Goal: Task Accomplishment & Management: Manage account settings

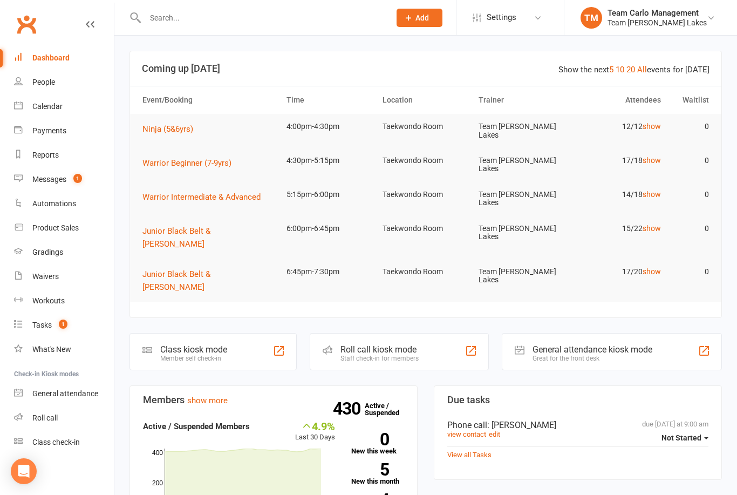
click at [55, 255] on div "Gradings" at bounding box center [47, 252] width 31 height 9
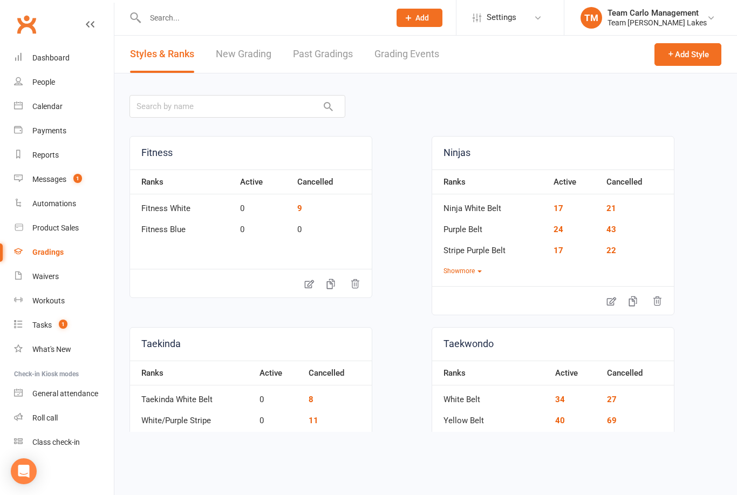
click at [400, 59] on link "Grading Events" at bounding box center [407, 54] width 65 height 37
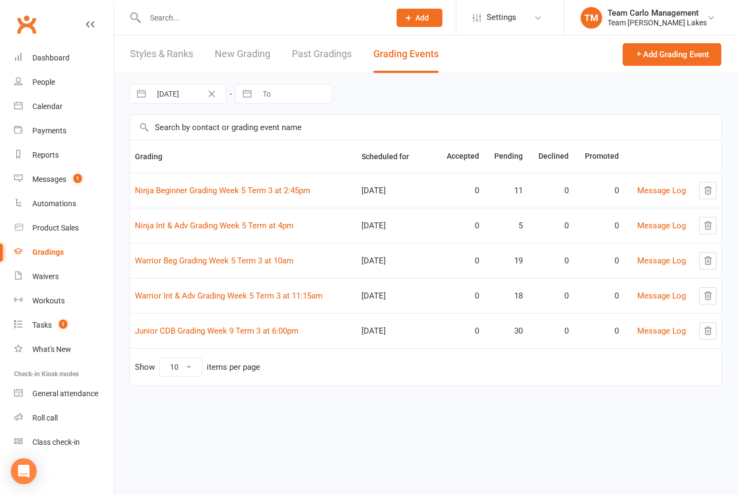
click at [248, 190] on link "Ninja Beginner Grading Week 5 Term 3 at 2:45pm" at bounding box center [222, 191] width 175 height 10
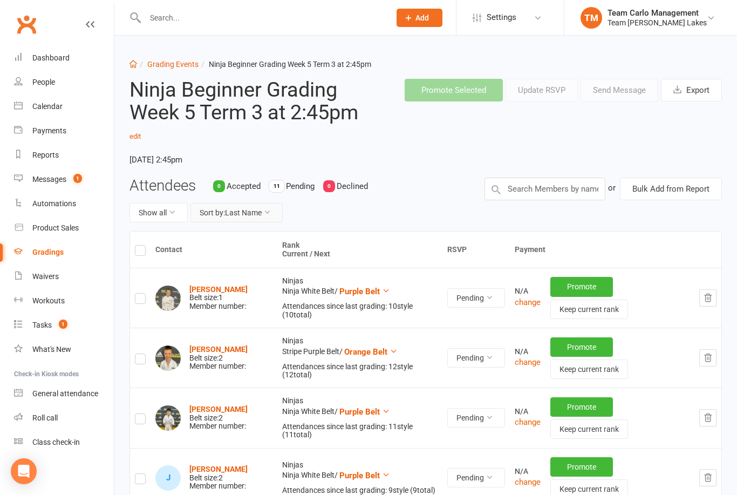
click at [264, 210] on button "Sort by: Last Name" at bounding box center [237, 212] width 92 height 19
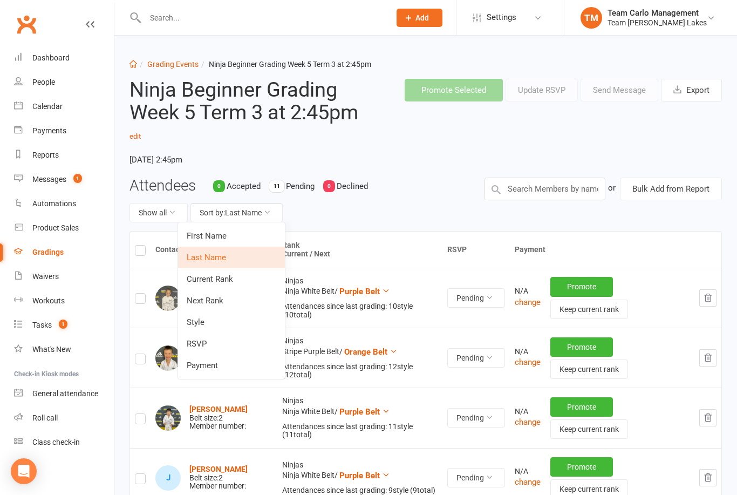
click at [222, 301] on link "Next Rank" at bounding box center [231, 301] width 107 height 22
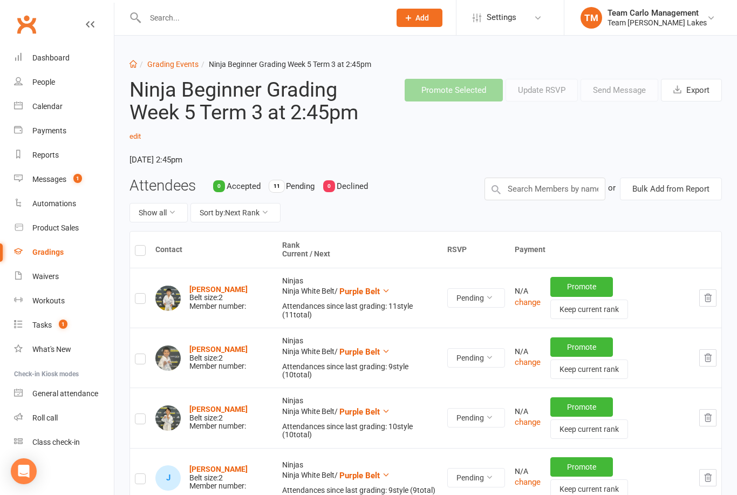
click at [177, 65] on link "Grading Events" at bounding box center [172, 64] width 51 height 9
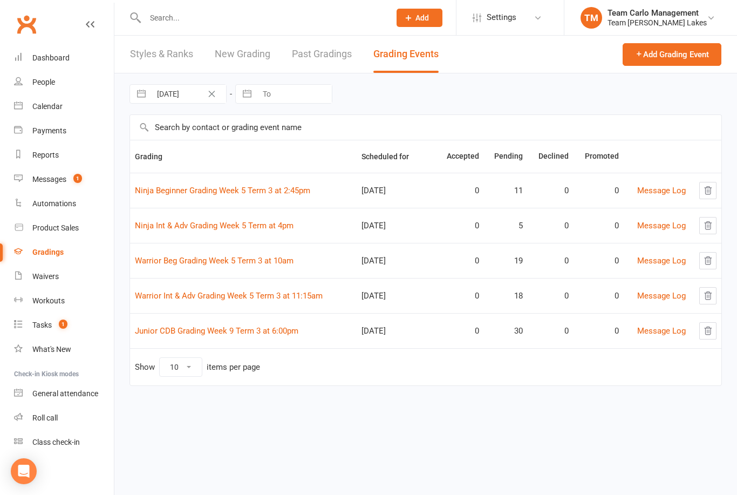
click at [232, 221] on link "Ninja Int & Adv Grading Week 5 Term at 4pm" at bounding box center [214, 226] width 159 height 10
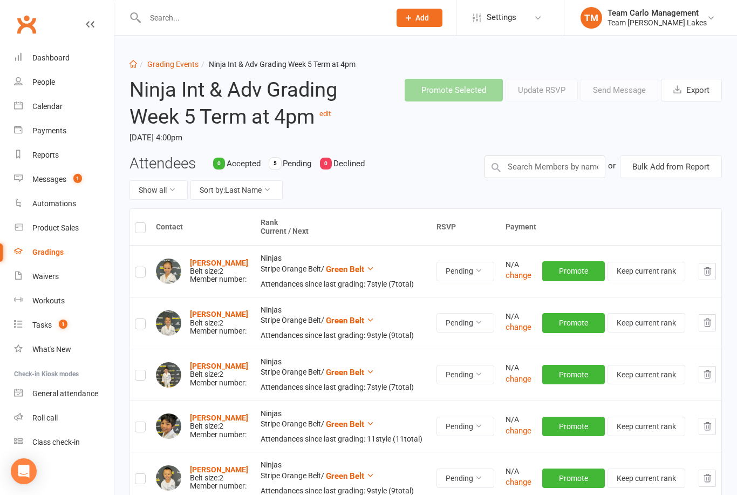
click at [171, 62] on link "Grading Events" at bounding box center [172, 64] width 51 height 9
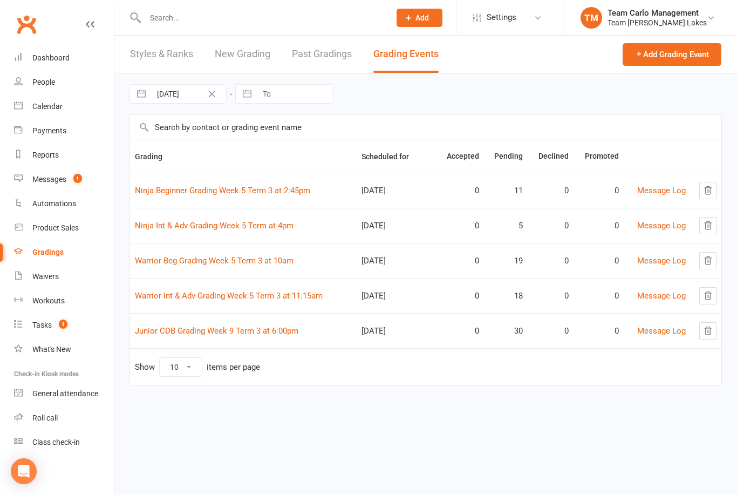
click at [690, 13] on div "Team Carlo Management" at bounding box center [657, 13] width 99 height 10
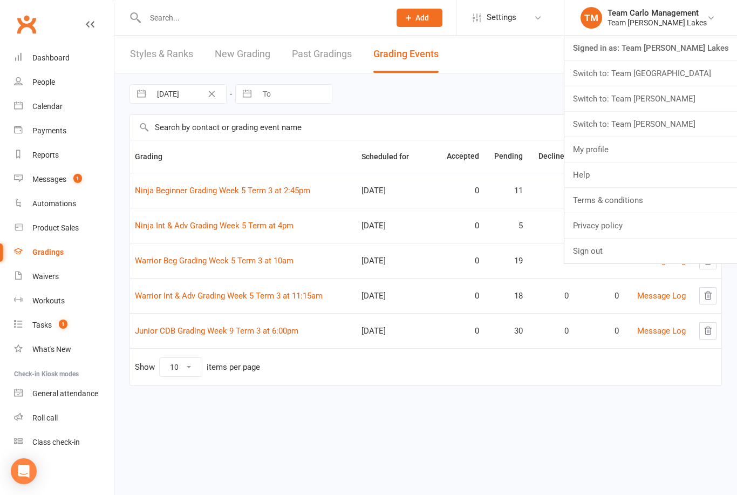
click at [652, 72] on link "Switch to: Team Carlo Airport West" at bounding box center [651, 73] width 173 height 25
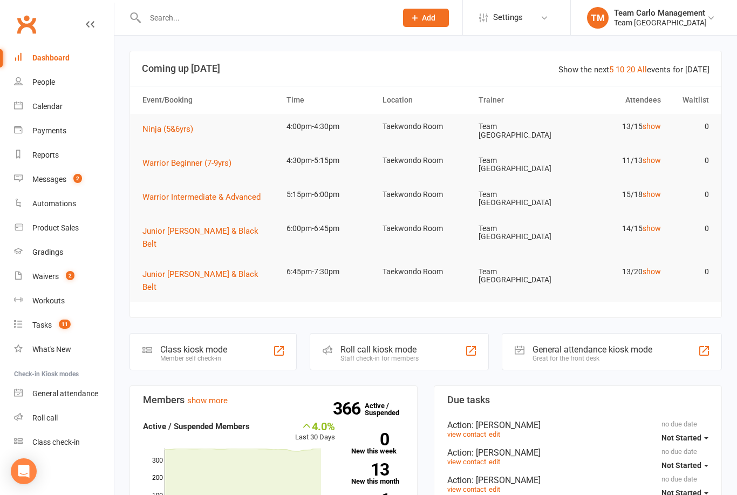
click at [51, 253] on div "Gradings" at bounding box center [47, 252] width 31 height 9
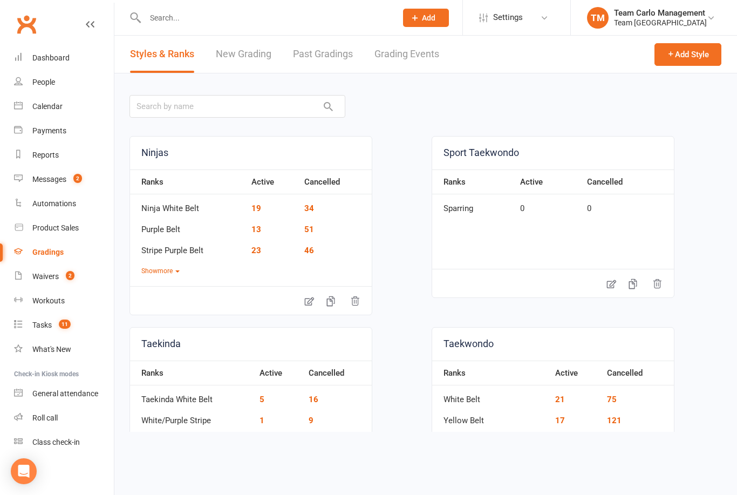
click at [404, 58] on link "Grading Events" at bounding box center [407, 54] width 65 height 37
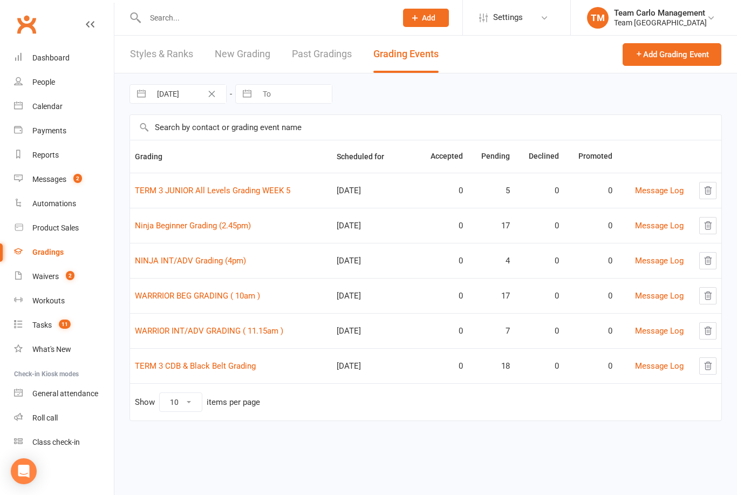
click at [216, 259] on link "NINJA INT/ADV Grading (4pm)" at bounding box center [190, 261] width 111 height 10
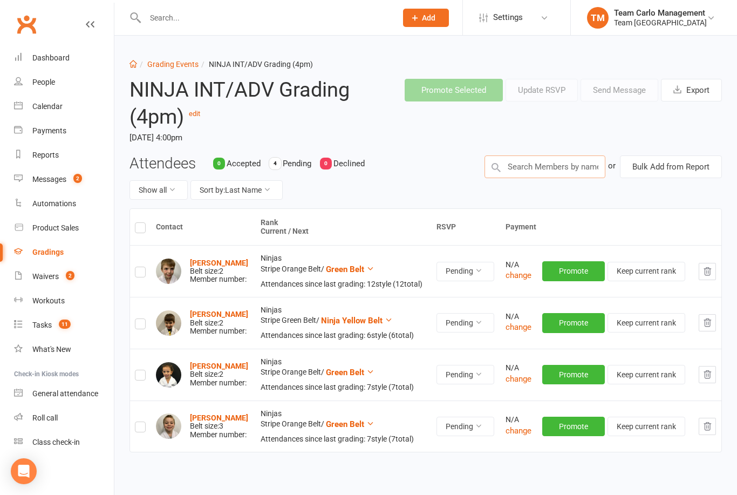
click at [534, 169] on input "text" at bounding box center [545, 166] width 121 height 23
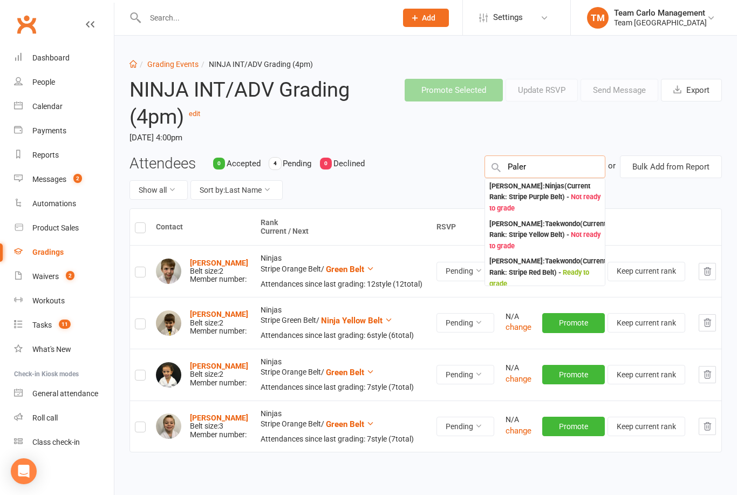
type input "Paler"
click at [530, 181] on div "Alannah Palermo : Ninjas (Current Rank: Stripe Purple Belt ) - Not ready to gra…" at bounding box center [545, 197] width 111 height 33
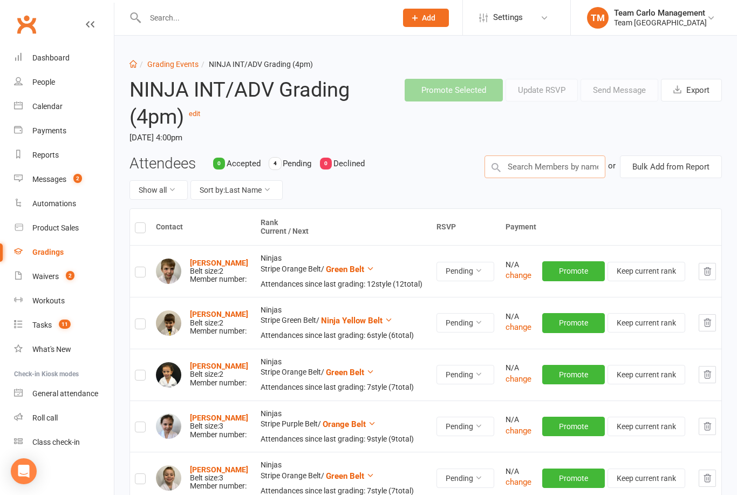
click at [531, 165] on input "text" at bounding box center [545, 166] width 121 height 23
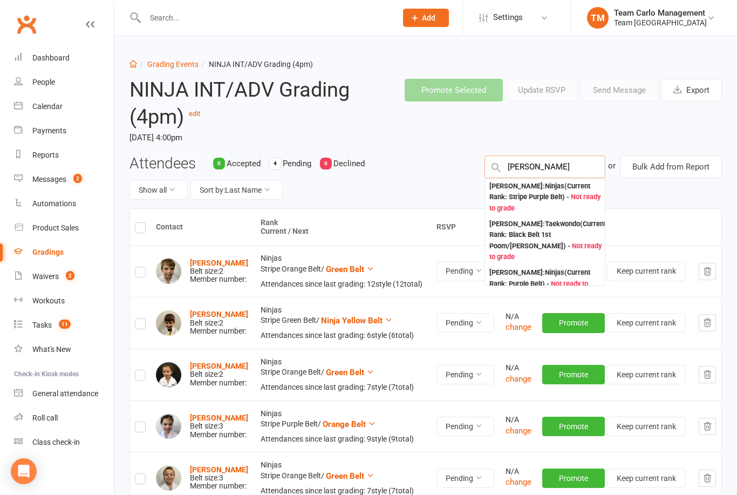
type input "Logan ell"
click at [522, 184] on div "Logan Elliott : Ninjas (Current Rank: Stripe Purple Belt ) - Not ready to grade" at bounding box center [545, 197] width 111 height 33
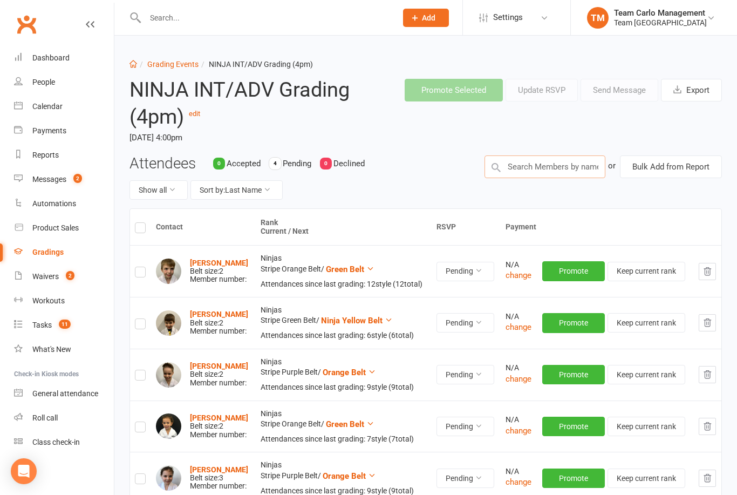
click at [523, 163] on input "text" at bounding box center [545, 166] width 121 height 23
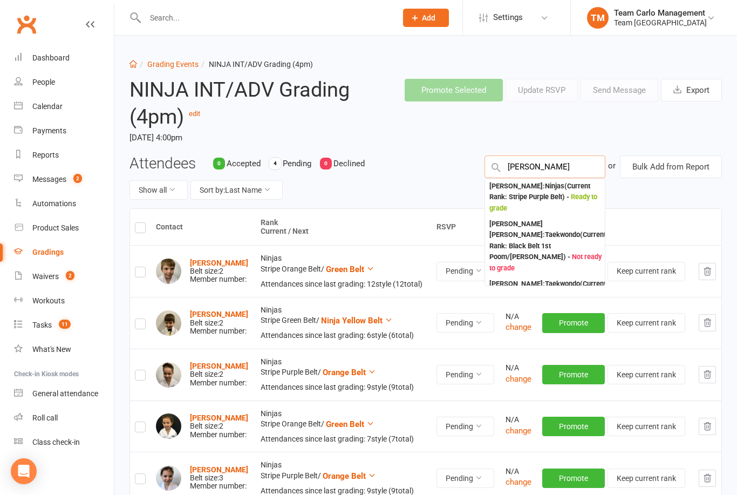
type input "Mia smit"
click at [530, 186] on div "Mia Smit : Ninjas (Current Rank: Stripe Purple Belt ) - Ready to grade" at bounding box center [545, 197] width 111 height 33
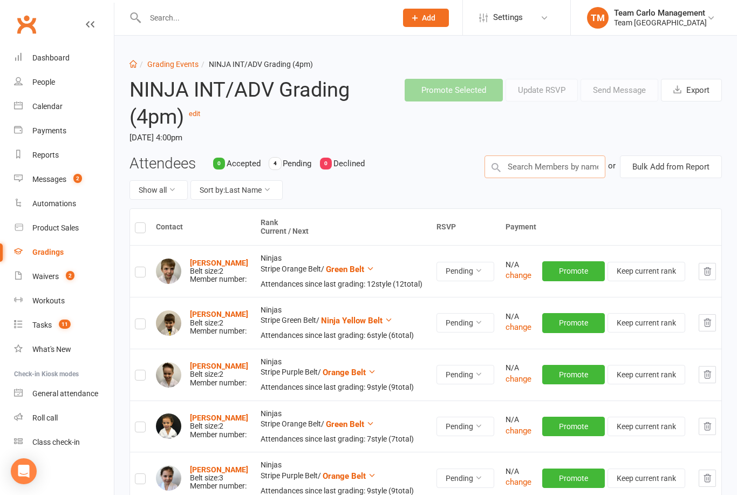
click at [543, 162] on input "text" at bounding box center [545, 166] width 121 height 23
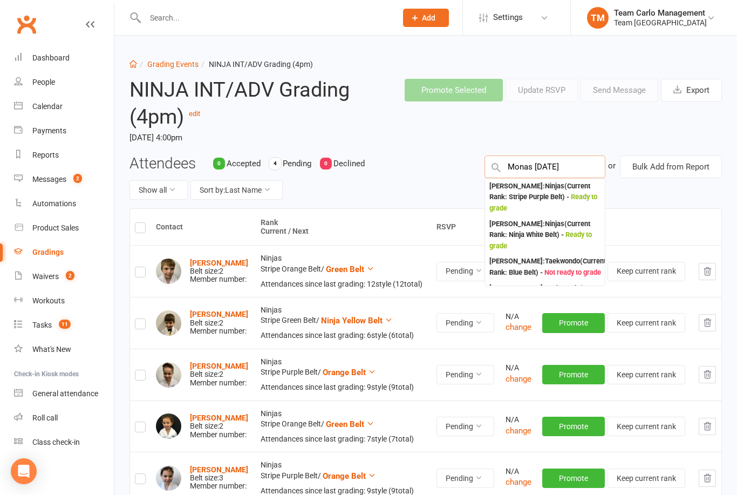
type input "Monas jul"
click at [540, 187] on div "Juliette Monas : Ninjas (Current Rank: Stripe Purple Belt ) - Ready to grade" at bounding box center [545, 197] width 111 height 33
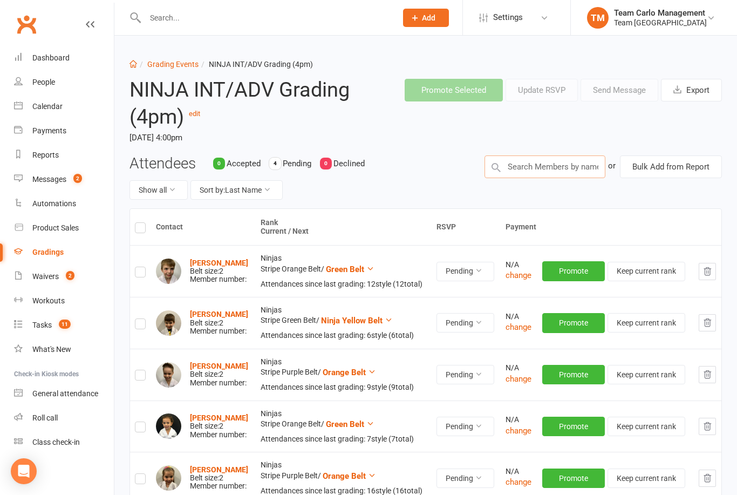
click at [535, 164] on input "text" at bounding box center [545, 166] width 121 height 23
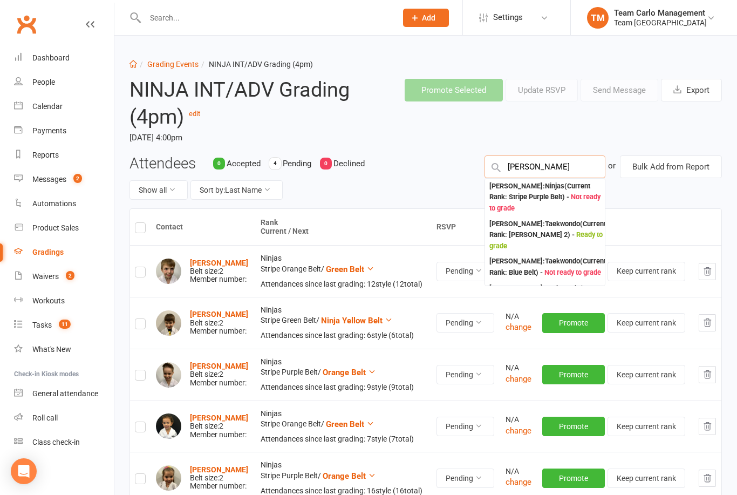
type input "Mariam"
click at [534, 189] on div "Mariam Eldaud : Ninjas (Current Rank: Stripe Purple Belt ) - Not ready to grade" at bounding box center [545, 197] width 111 height 33
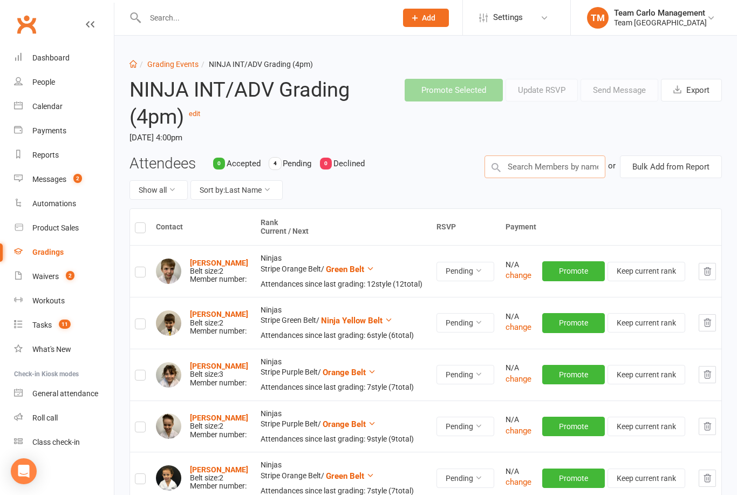
click at [539, 165] on input "text" at bounding box center [545, 166] width 121 height 23
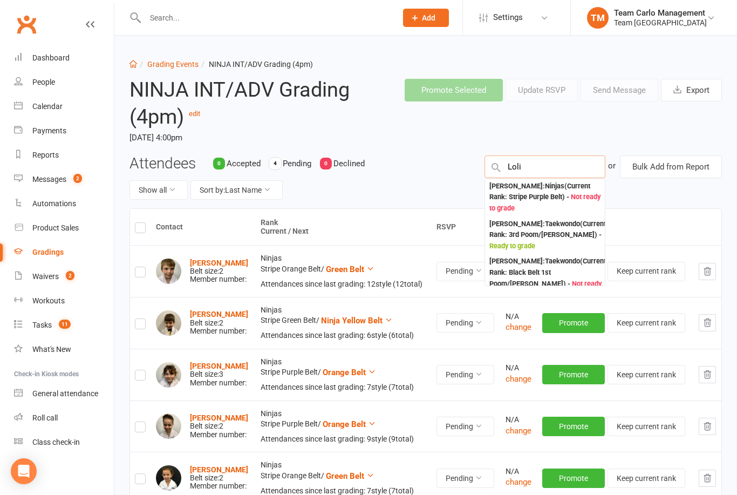
type input "Loli"
click at [543, 186] on div "Benjamin Lolis : Ninjas (Current Rank: Stripe Purple Belt ) - Not ready to grade" at bounding box center [545, 197] width 111 height 33
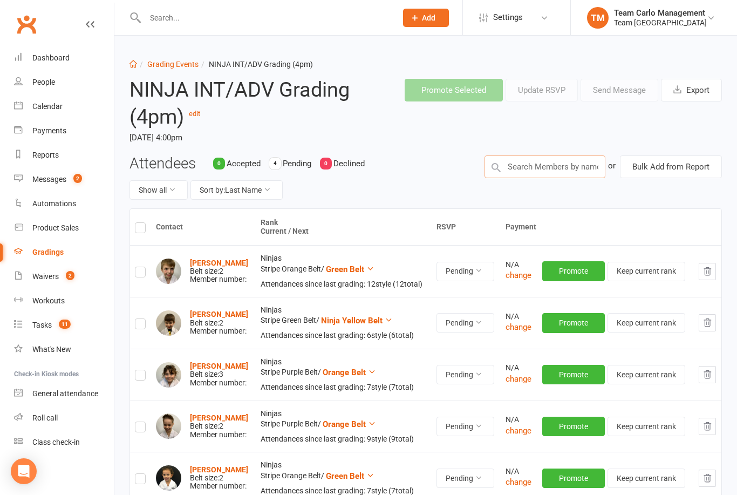
click at [527, 158] on input "text" at bounding box center [545, 166] width 121 height 23
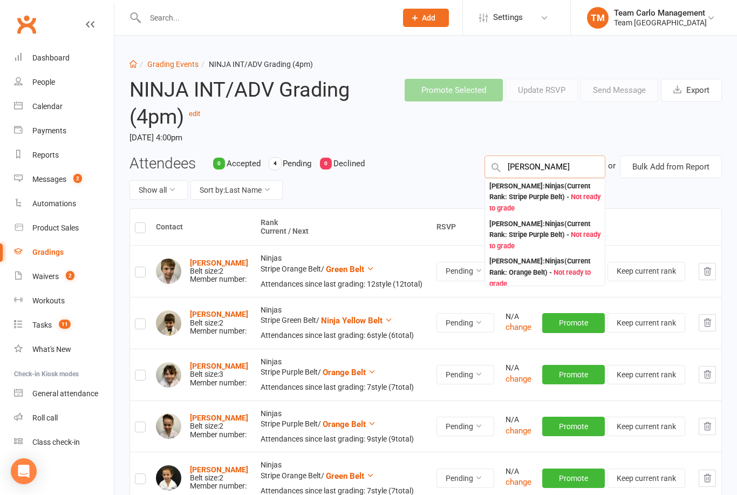
type input "Peter ro"
click at [542, 184] on div "Peter Rozanitis : Ninjas (Current Rank: Stripe Purple Belt ) - Not ready to gra…" at bounding box center [545, 197] width 111 height 33
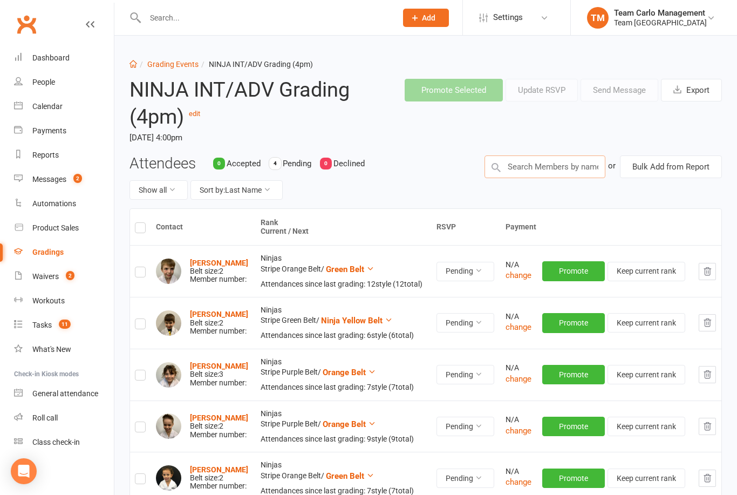
click at [530, 161] on input "text" at bounding box center [545, 166] width 121 height 23
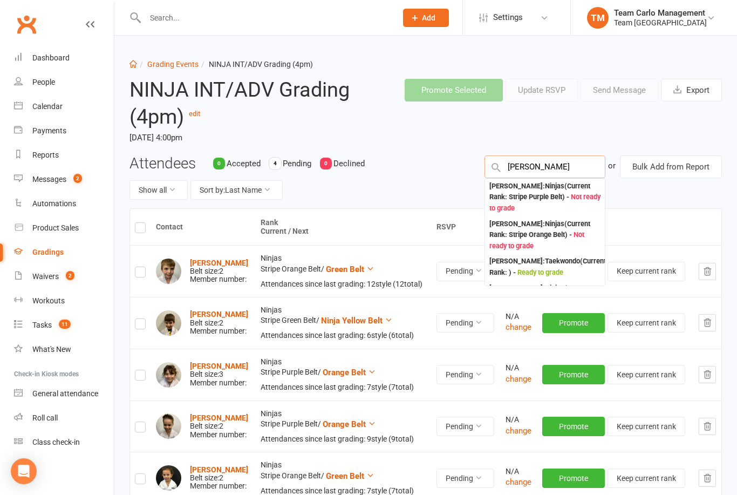
type input "Avneesh"
click at [526, 193] on div "Avneesh Badekar : Ninjas (Current Rank: Stripe Purple Belt ) - Not ready to gra…" at bounding box center [545, 197] width 111 height 33
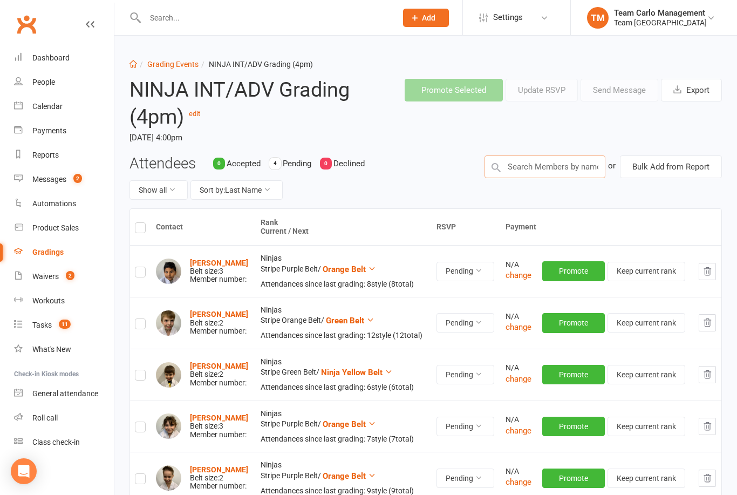
click at [530, 163] on input "text" at bounding box center [545, 166] width 121 height 23
type input "C"
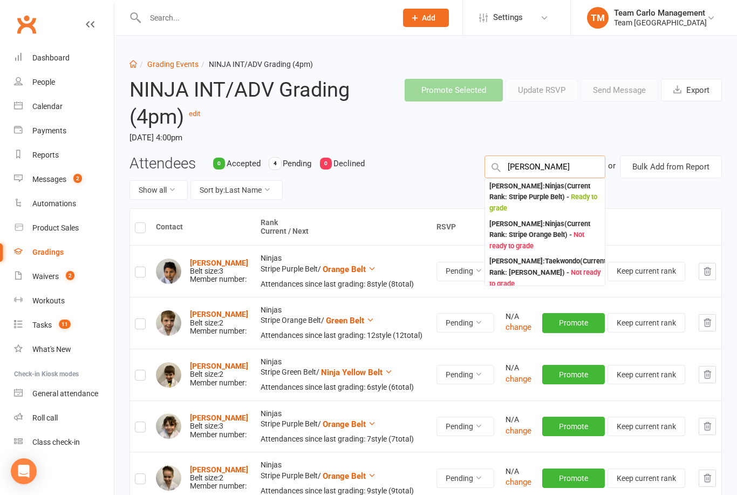
type input "Dante mai"
click at [535, 181] on div "Dante Maiorana : Ninjas (Current Rank: Stripe Purple Belt ) - Ready to grade" at bounding box center [545, 197] width 111 height 33
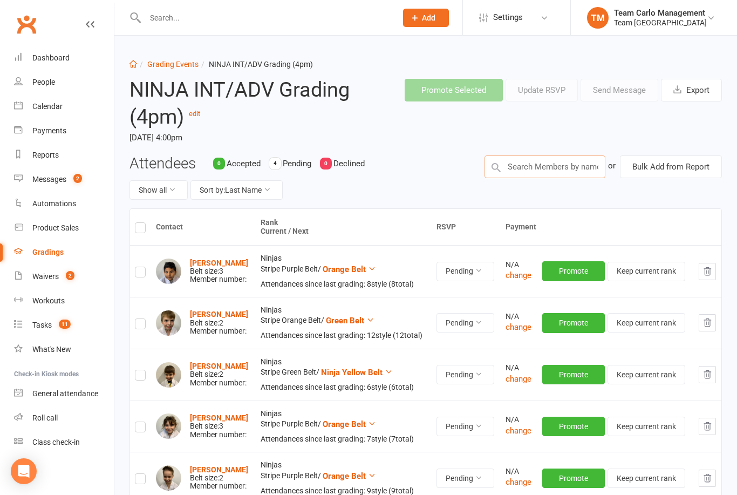
click at [534, 166] on input "text" at bounding box center [545, 166] width 121 height 23
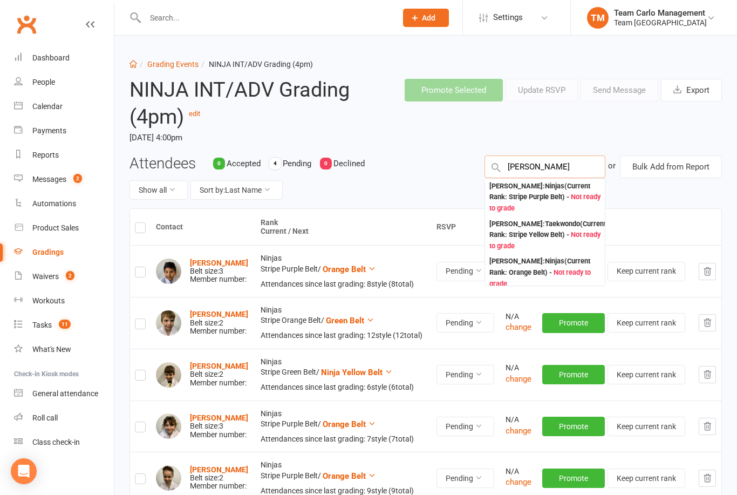
type input "Leon cachi"
click at [515, 187] on div "Leon Cachia : Ninjas (Current Rank: Stripe Purple Belt ) - Not ready to grade" at bounding box center [545, 197] width 111 height 33
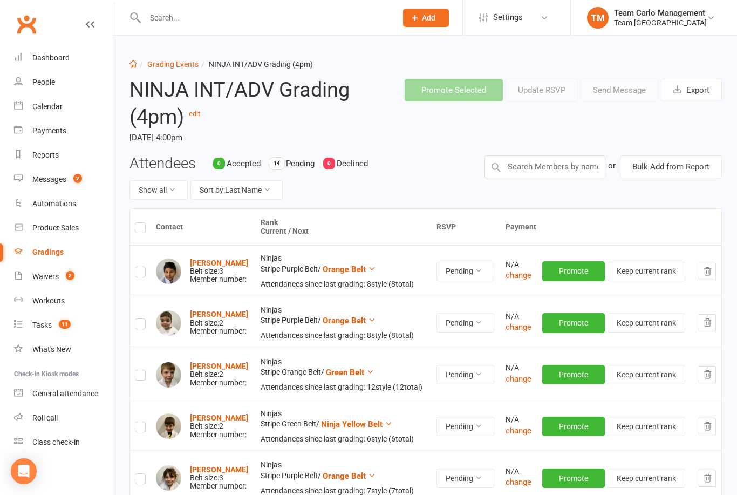
click at [657, 21] on div "Team Carlo Airport West" at bounding box center [660, 23] width 93 height 10
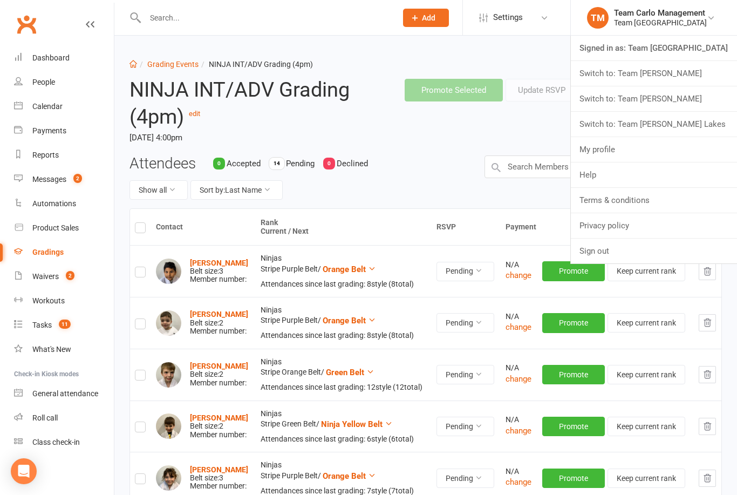
click at [695, 121] on link "Switch to: Team Carlo Taylors Lakes" at bounding box center [654, 124] width 166 height 25
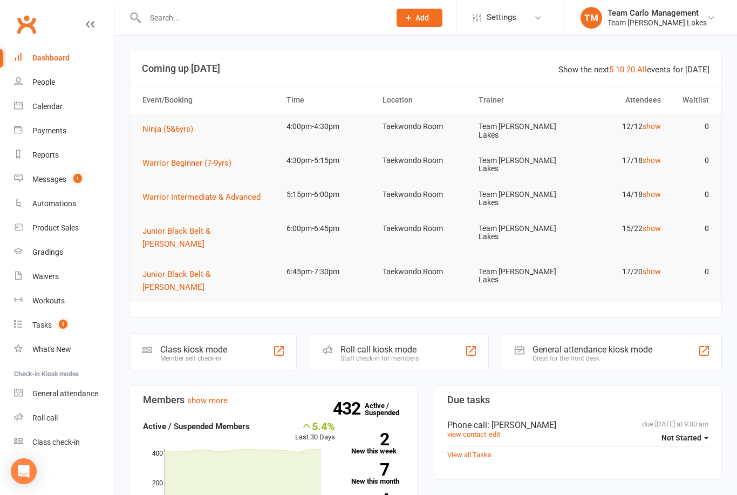
click at [62, 251] on div "Gradings" at bounding box center [47, 252] width 31 height 9
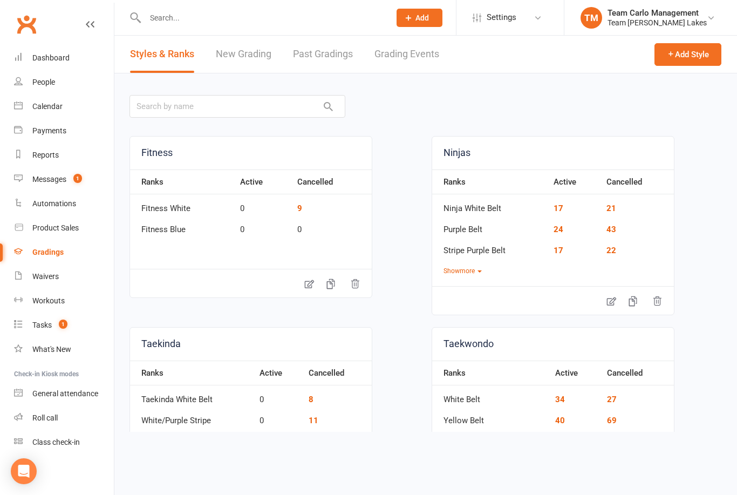
click at [401, 56] on link "Grading Events" at bounding box center [407, 54] width 65 height 37
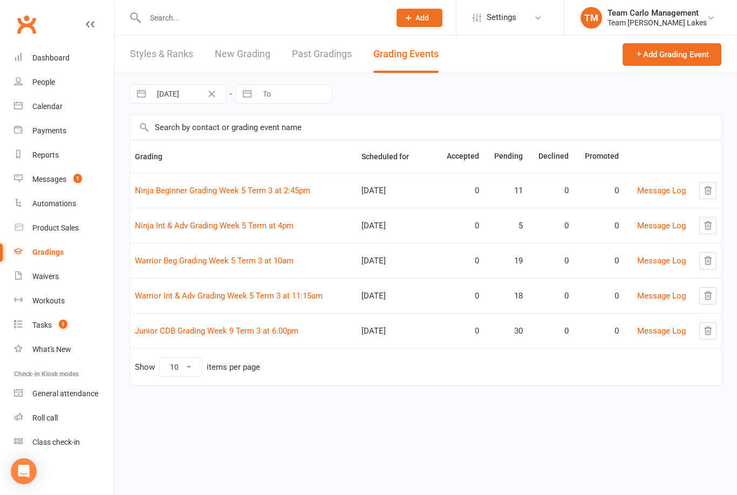
click at [236, 193] on link "Ninja Beginner Grading Week 5 Term 3 at 2:45pm" at bounding box center [222, 191] width 175 height 10
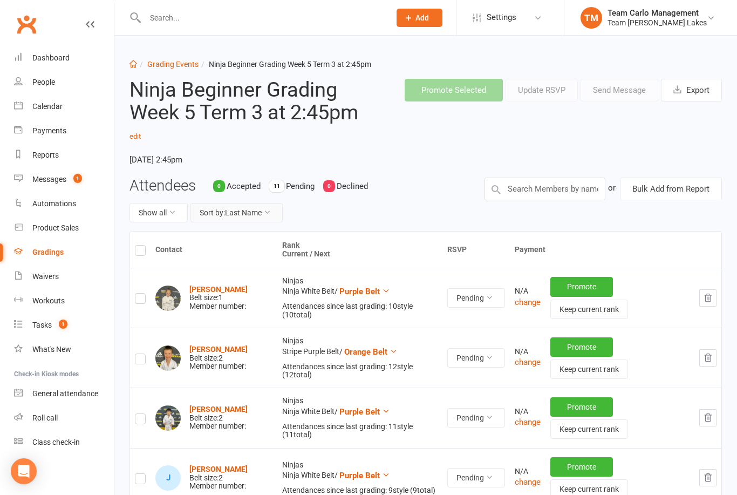
click at [261, 219] on button "Sort by: Last Name" at bounding box center [237, 212] width 92 height 19
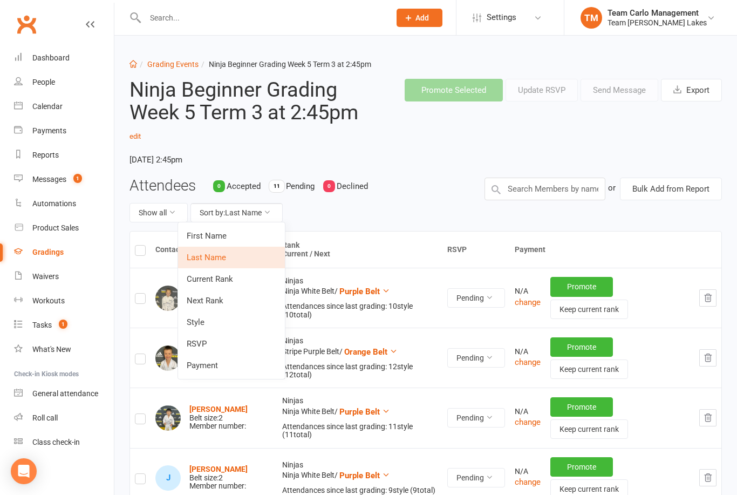
click at [232, 300] on link "Next Rank" at bounding box center [231, 301] width 107 height 22
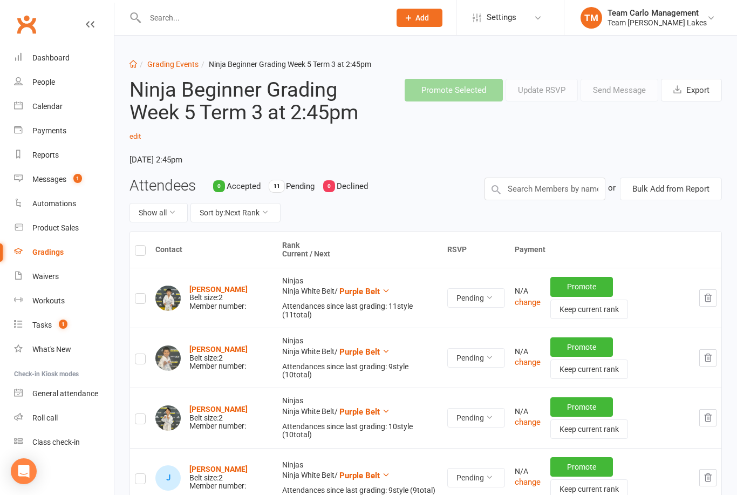
click at [166, 61] on link "Grading Events" at bounding box center [172, 64] width 51 height 9
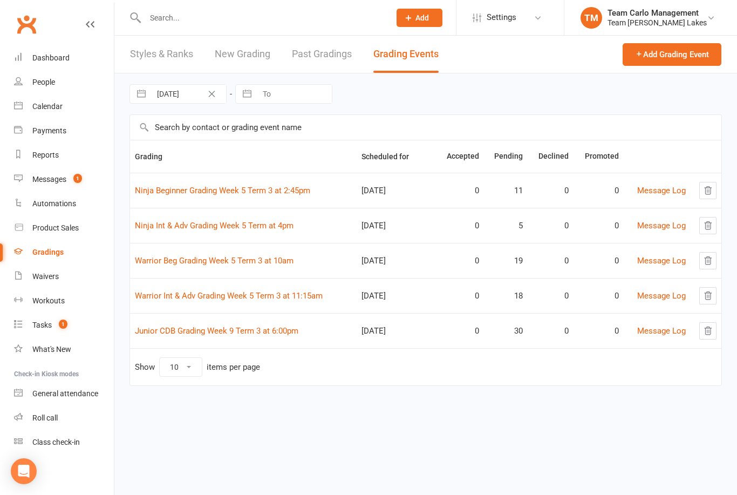
click at [220, 225] on link "Ninja Int & Adv Grading Week 5 Term at 4pm" at bounding box center [214, 226] width 159 height 10
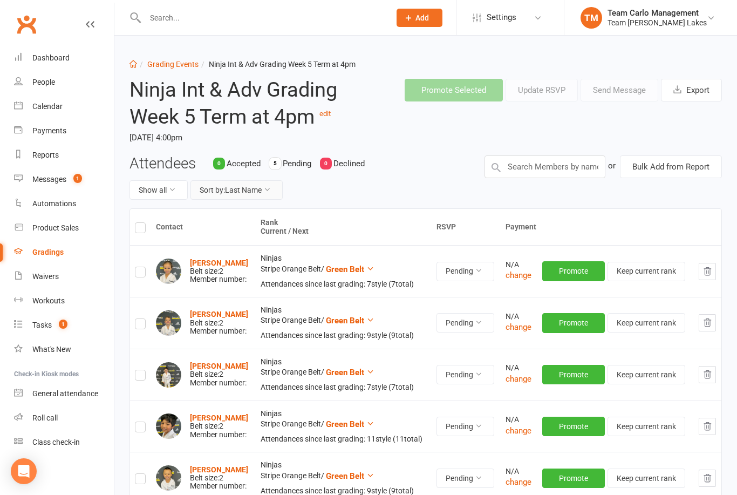
click at [271, 191] on icon at bounding box center [267, 190] width 8 height 8
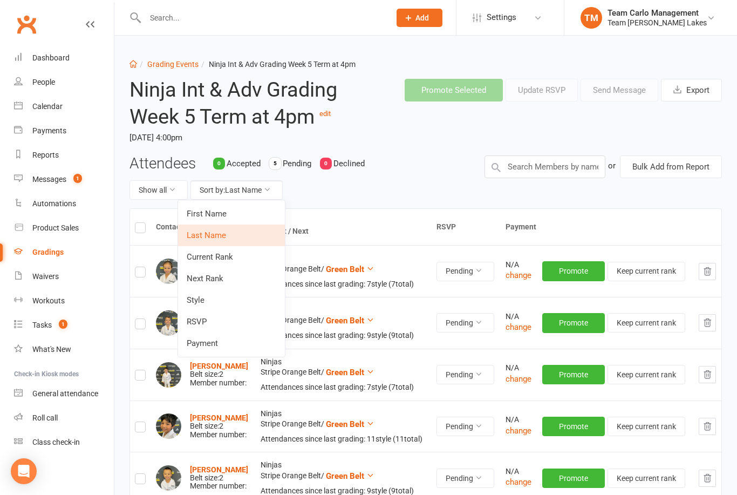
click at [232, 279] on link "Next Rank" at bounding box center [231, 279] width 107 height 22
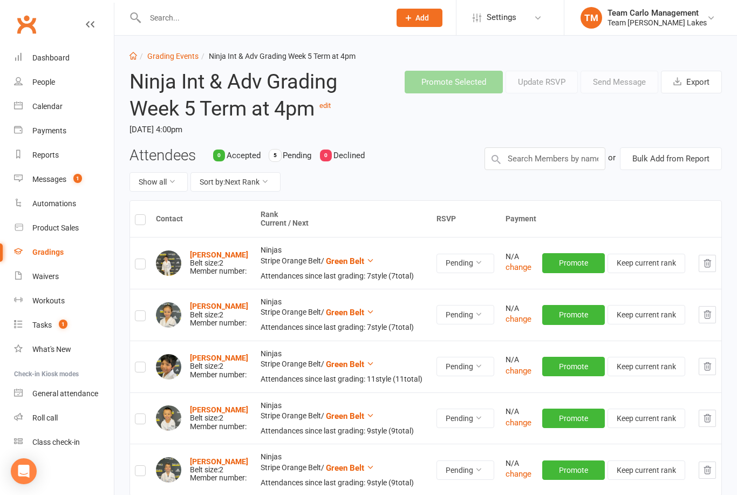
scroll to position [16, 0]
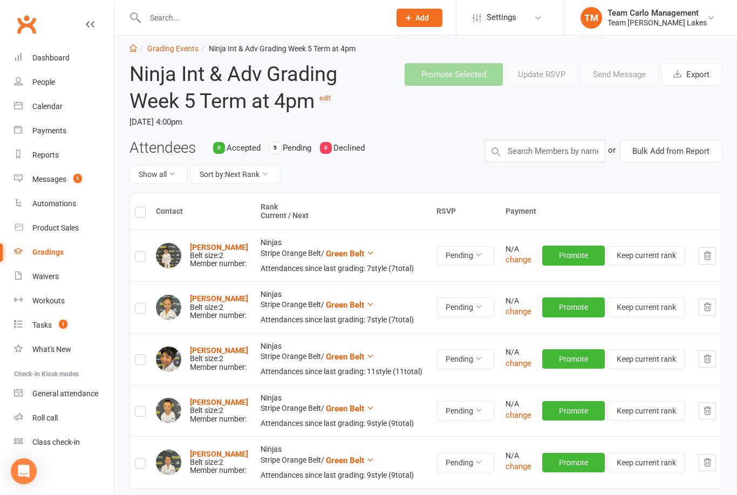
click at [170, 50] on link "Grading Events" at bounding box center [172, 48] width 51 height 9
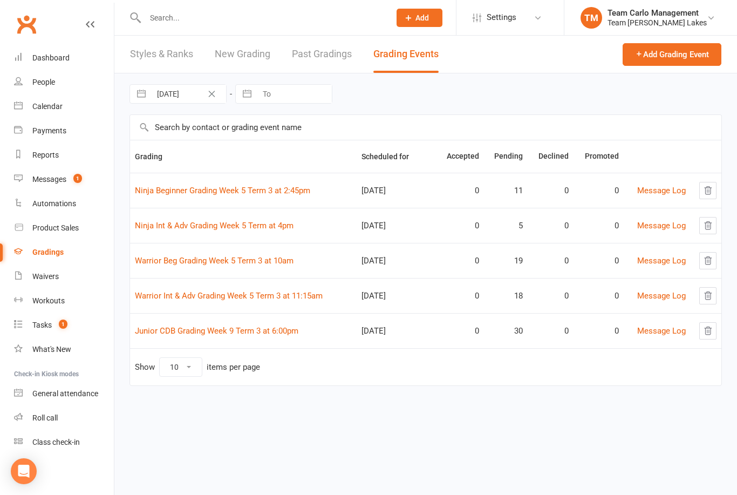
click at [232, 257] on link "Warrior Beg Grading Week 5 Term 3 at 10am" at bounding box center [214, 261] width 159 height 10
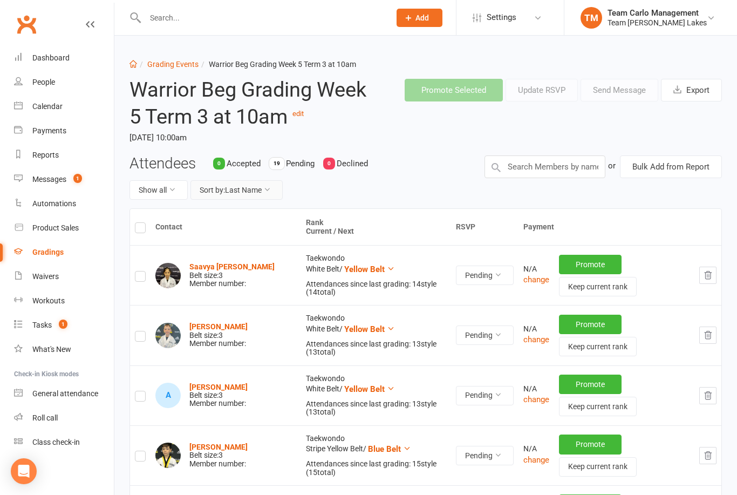
click at [268, 193] on button "Sort by: Last Name" at bounding box center [237, 189] width 92 height 19
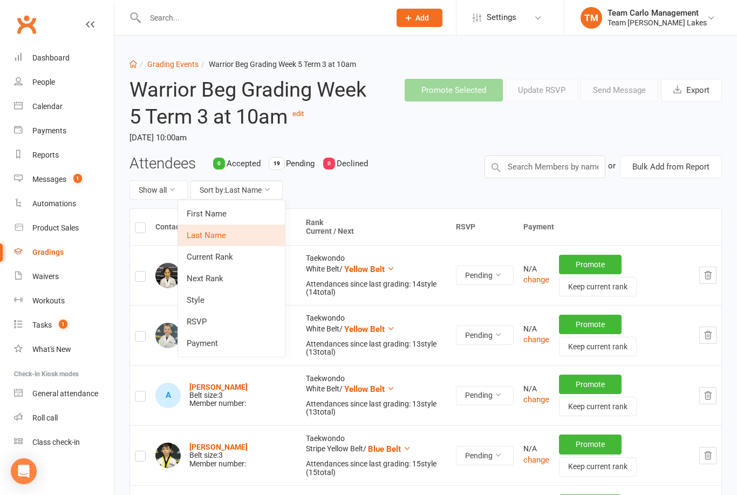
click at [232, 278] on link "Next Rank" at bounding box center [231, 279] width 107 height 22
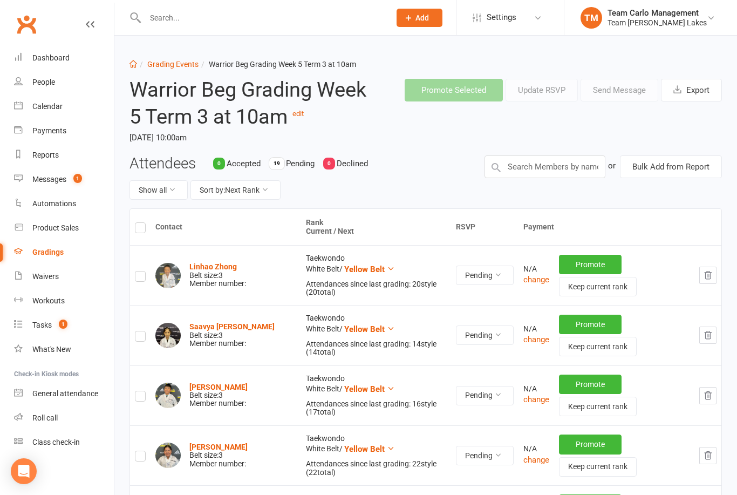
click at [172, 63] on link "Grading Events" at bounding box center [172, 64] width 51 height 9
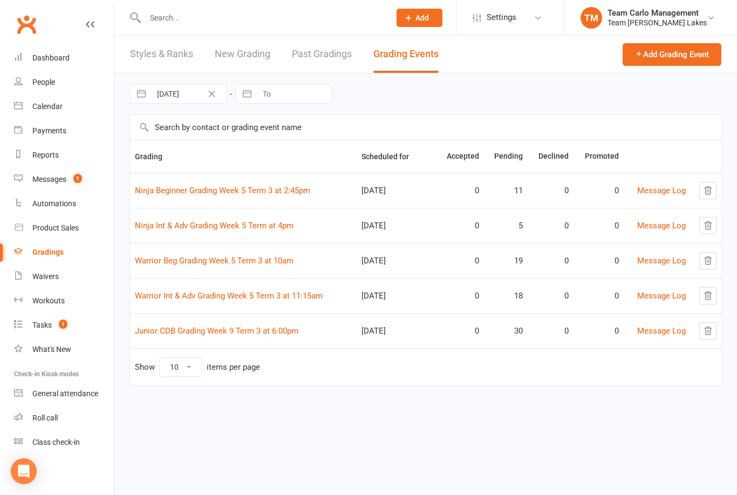
click at [223, 292] on link "Warrior Int & Adv Grading Week 5 Term 3 at 11:15am" at bounding box center [229, 296] width 188 height 10
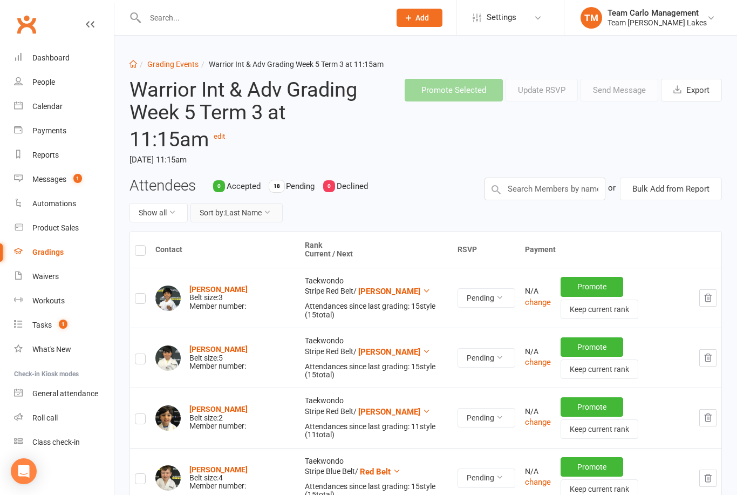
click at [267, 215] on button "Sort by: Last Name" at bounding box center [237, 212] width 92 height 19
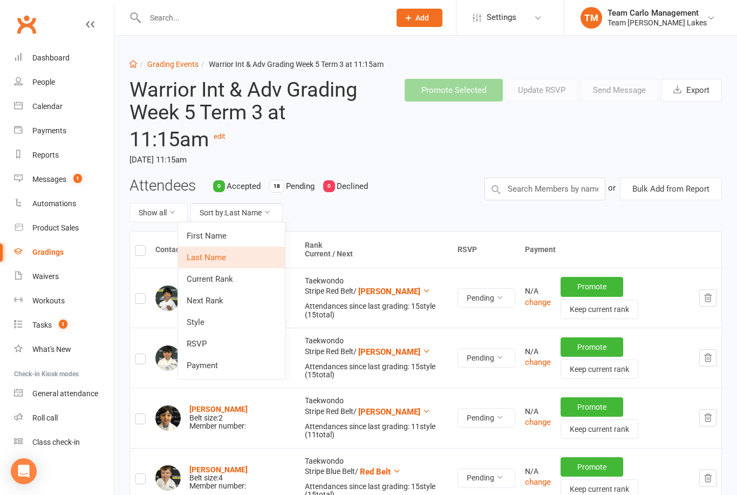
click at [230, 299] on link "Next Rank" at bounding box center [231, 301] width 107 height 22
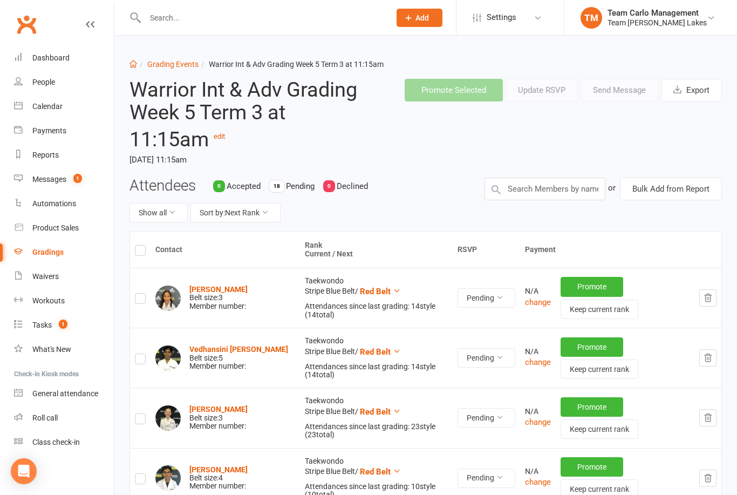
click at [178, 60] on link "Grading Events" at bounding box center [172, 64] width 51 height 9
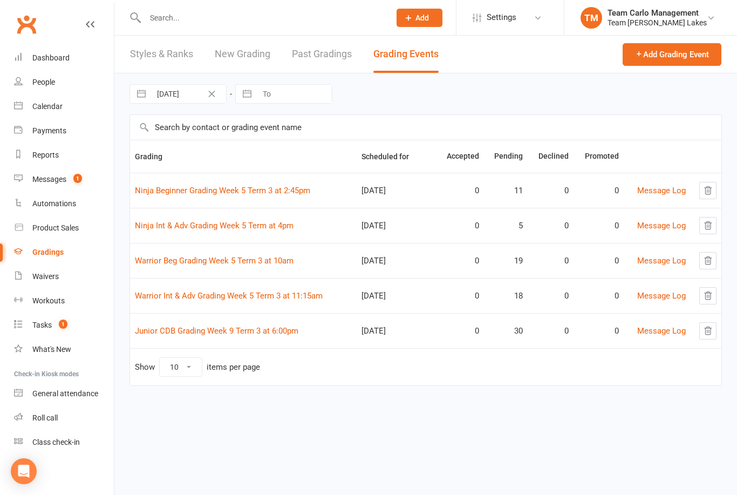
click at [232, 262] on link "Warrior Beg Grading Week 5 Term 3 at 10am" at bounding box center [214, 261] width 159 height 10
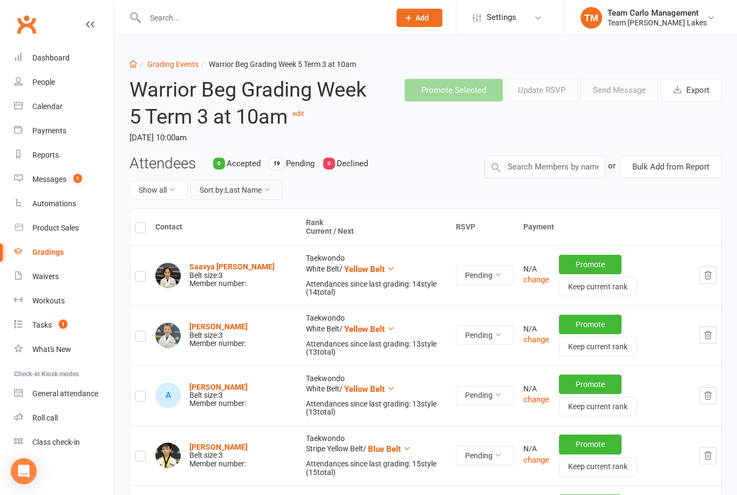
click at [268, 195] on button "Sort by: Last Name" at bounding box center [237, 189] width 92 height 19
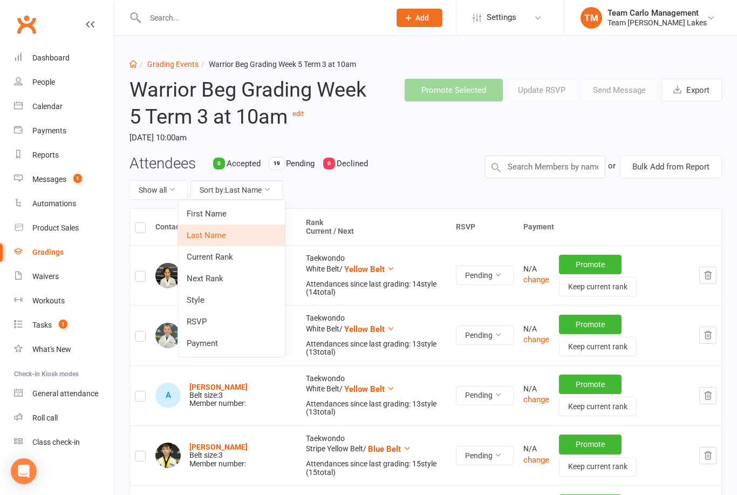
click at [240, 260] on link "Current Rank" at bounding box center [231, 257] width 107 height 22
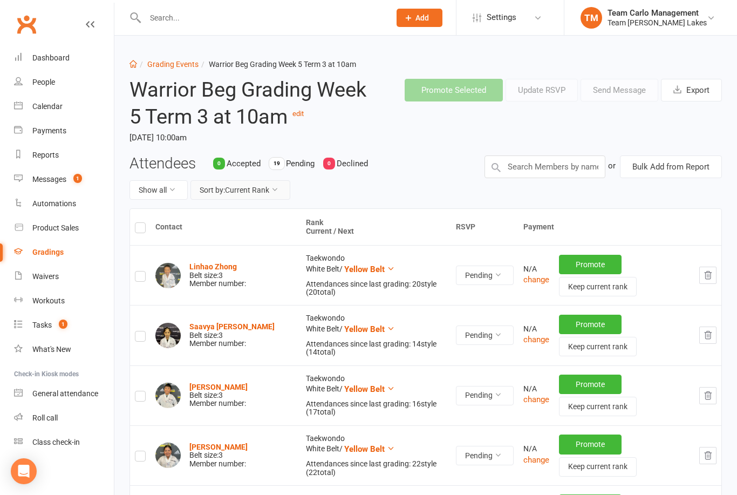
click at [275, 198] on button "Sort by: Current Rank" at bounding box center [241, 189] width 100 height 19
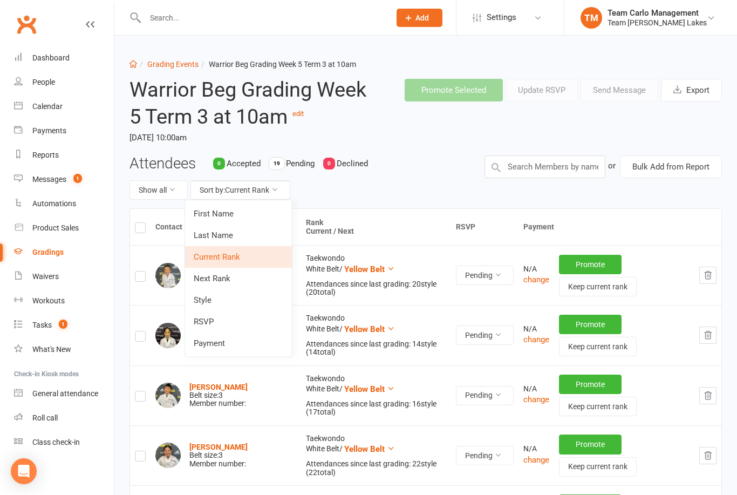
click at [236, 281] on link "Next Rank" at bounding box center [238, 279] width 107 height 22
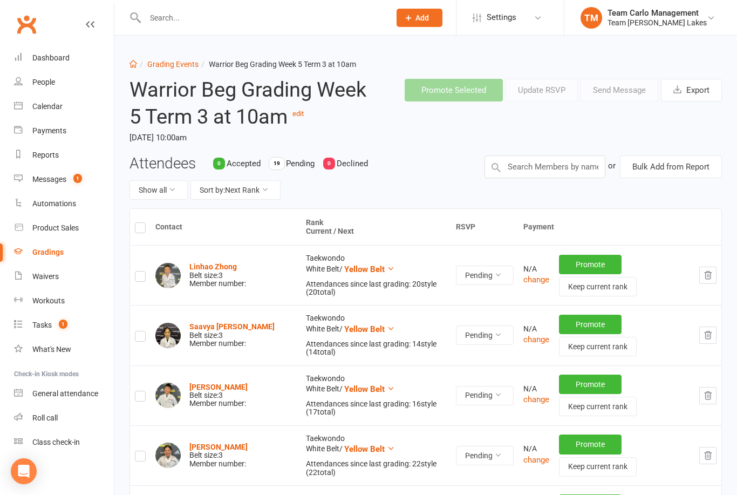
click at [168, 63] on link "Grading Events" at bounding box center [172, 64] width 51 height 9
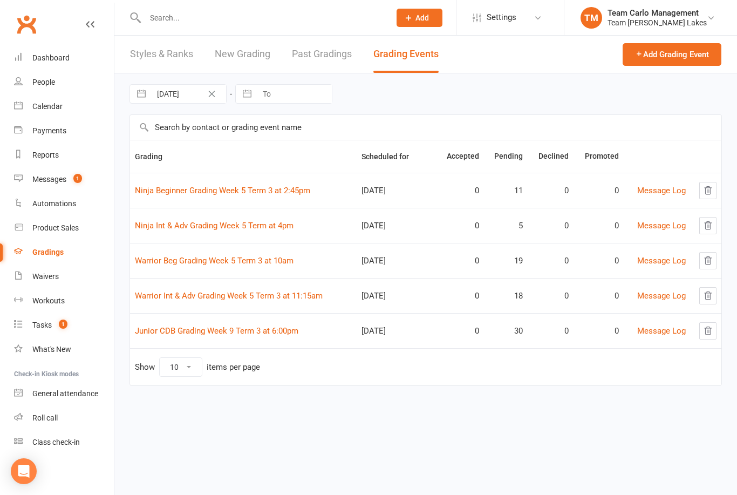
click at [254, 295] on link "Warrior Int & Adv Grading Week 5 Term 3 at 11:15am" at bounding box center [229, 296] width 188 height 10
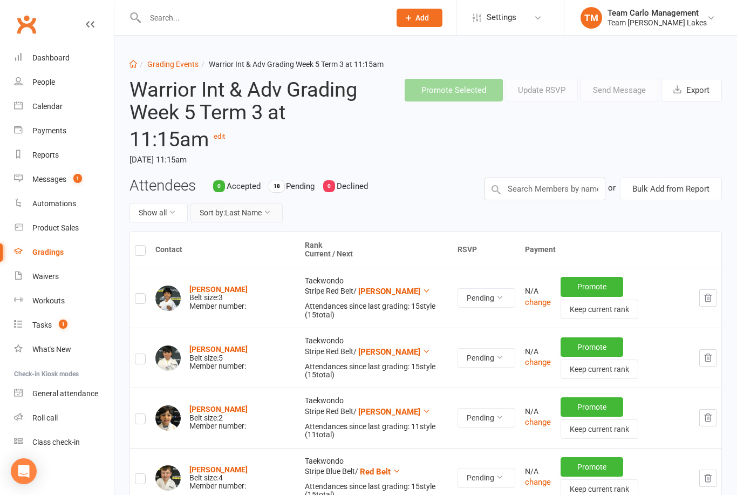
click at [263, 211] on button "Sort by: Last Name" at bounding box center [237, 212] width 92 height 19
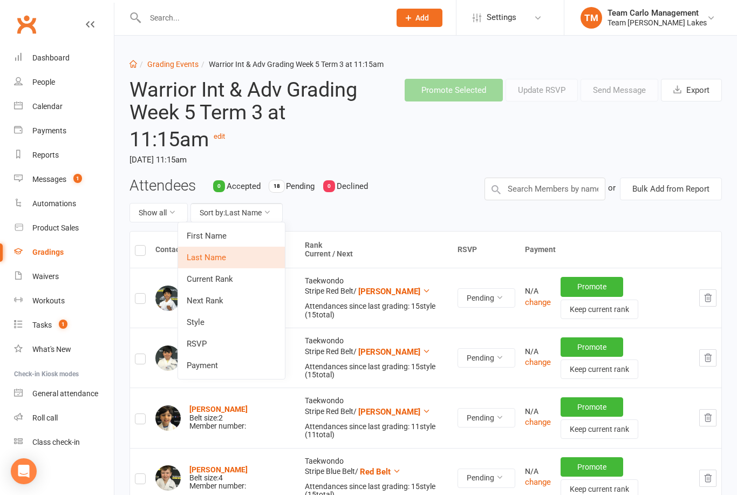
click at [230, 304] on link "Next Rank" at bounding box center [231, 301] width 107 height 22
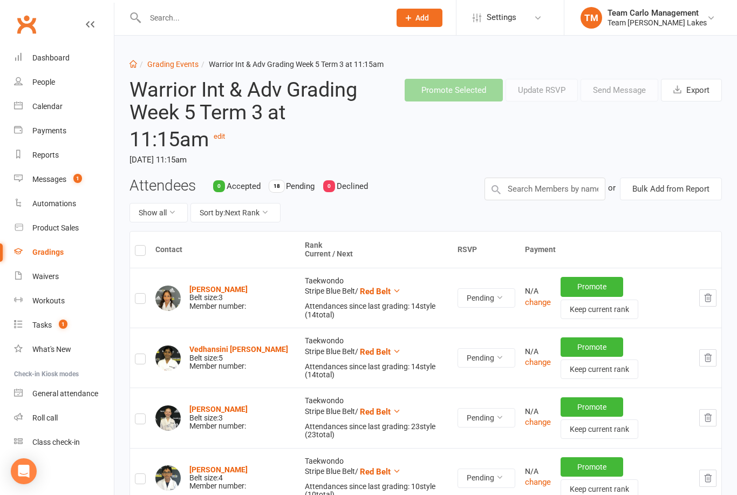
click at [660, 18] on div "Team Carlo Taylors Lakes" at bounding box center [657, 23] width 99 height 10
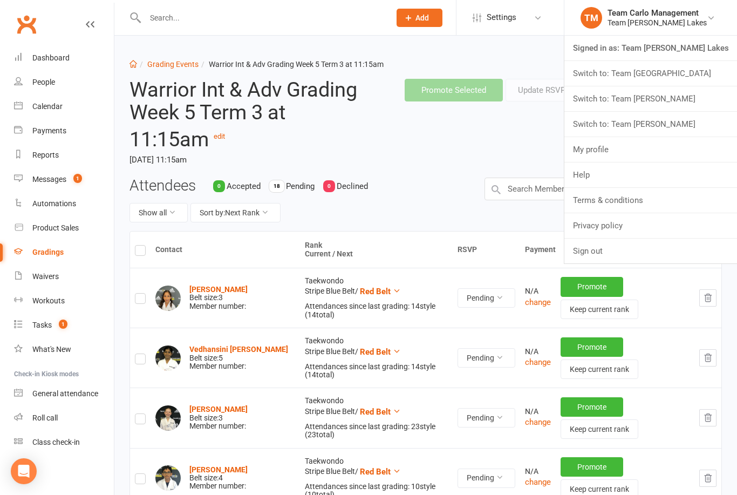
click at [673, 75] on link "Switch to: Team Carlo Airport West" at bounding box center [651, 73] width 173 height 25
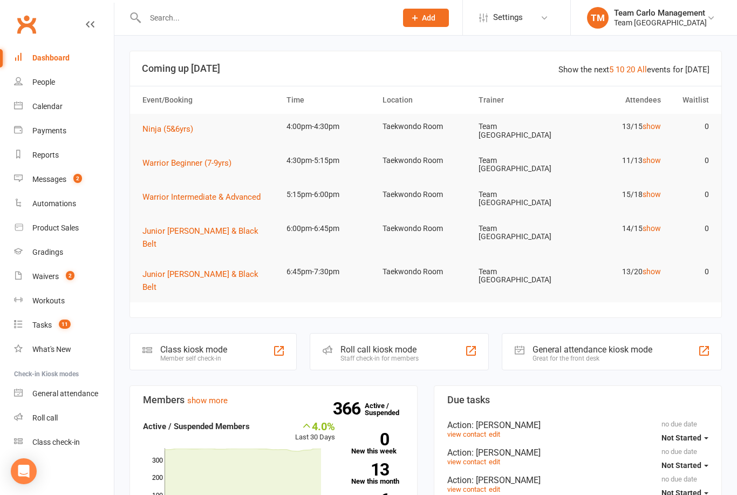
click at [680, 23] on div "Team [GEOGRAPHIC_DATA]" at bounding box center [660, 23] width 93 height 10
click at [62, 107] on div "Calendar" at bounding box center [47, 106] width 30 height 9
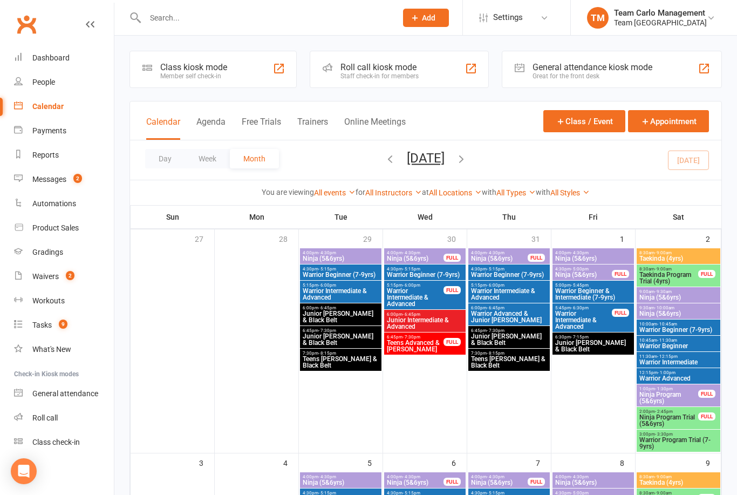
click at [162, 159] on button "Day" at bounding box center [165, 158] width 40 height 19
